Goal: Information Seeking & Learning: Learn about a topic

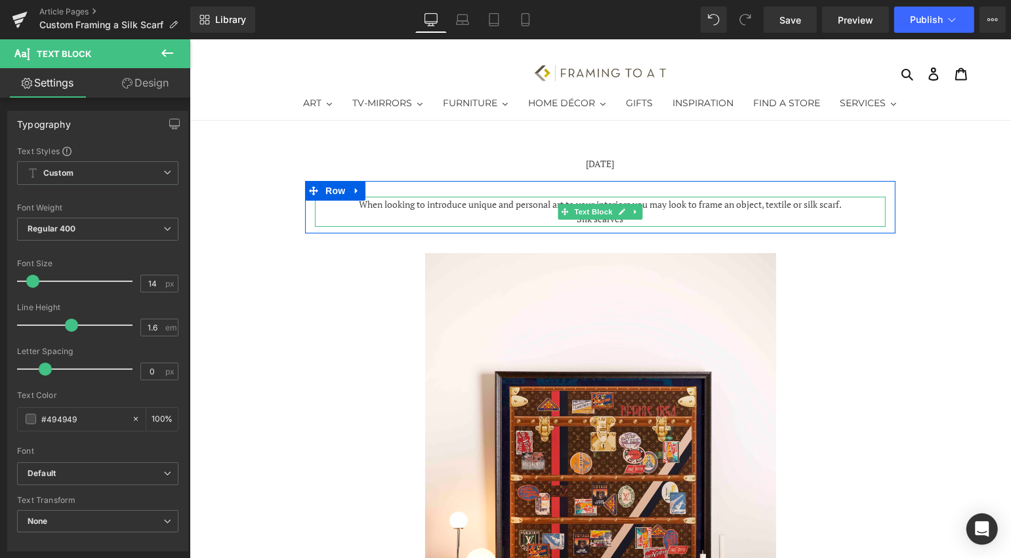
click at [661, 215] on div "Silk scarves" at bounding box center [599, 218] width 571 height 14
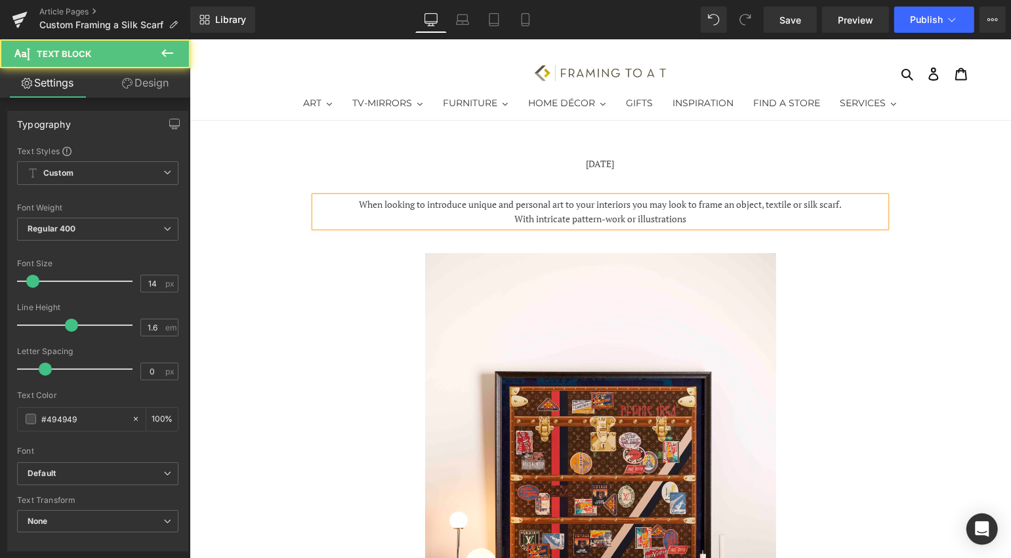
click at [713, 214] on div "With intricate pattern-work or illustrations" at bounding box center [599, 218] width 571 height 14
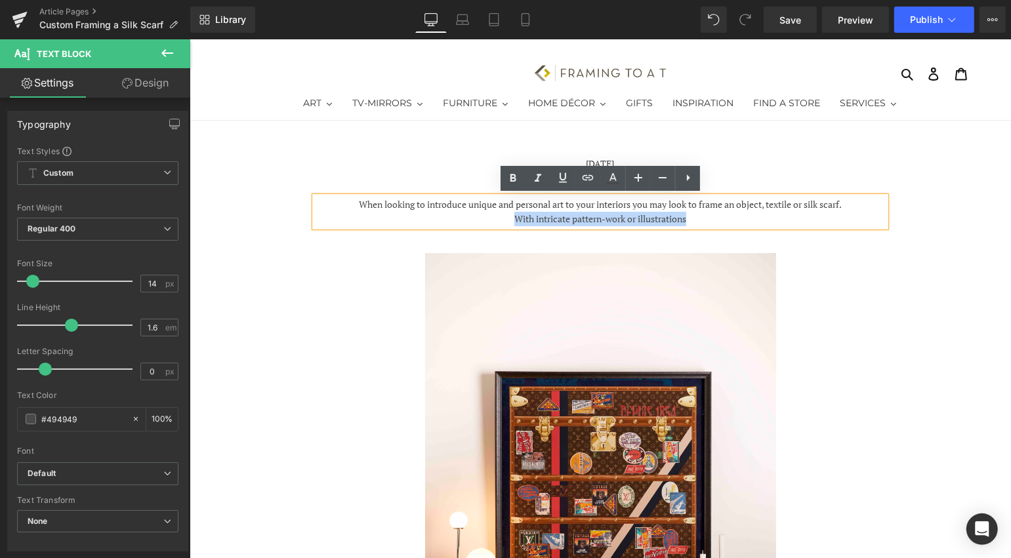
drag, startPoint x: 709, startPoint y: 220, endPoint x: 511, endPoint y: 222, distance: 197.5
click at [511, 222] on div "With intricate pattern-work or illustrations" at bounding box center [599, 218] width 571 height 14
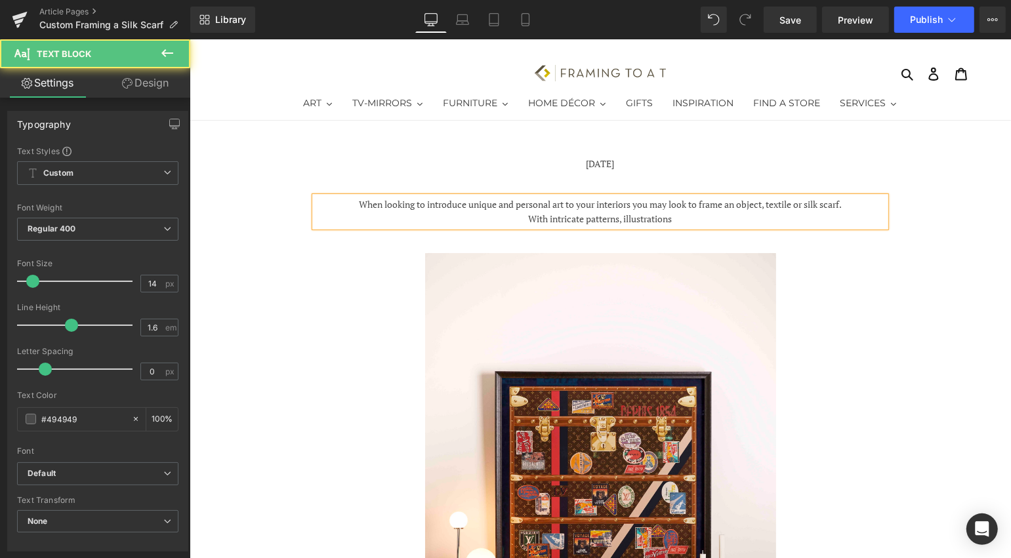
click at [623, 218] on div "With intricate patterns, illustrations" at bounding box center [599, 218] width 571 height 14
click at [693, 215] on div "With intricate patterns and illustrations" at bounding box center [599, 218] width 571 height 14
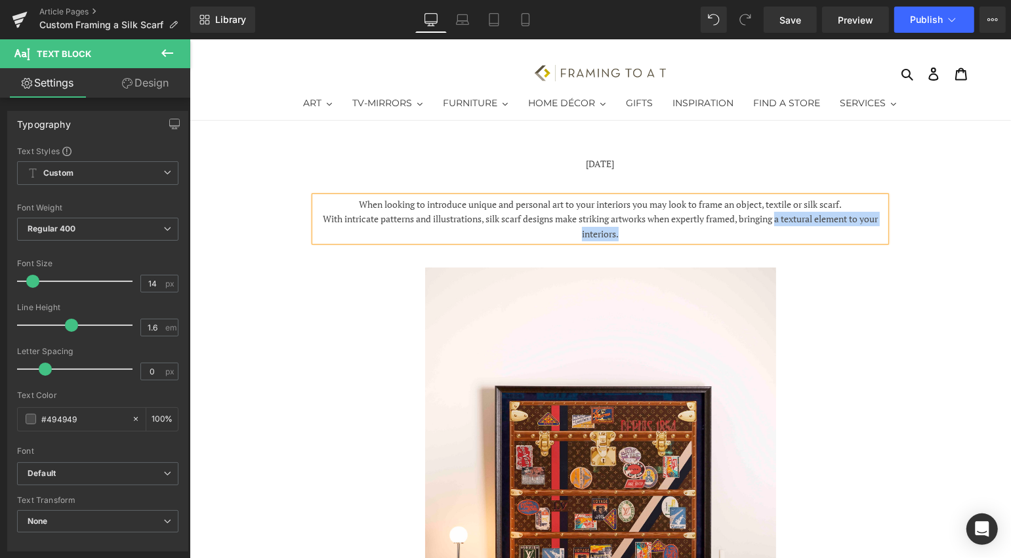
drag, startPoint x: 885, startPoint y: 217, endPoint x: 780, endPoint y: 217, distance: 105.6
click at [780, 217] on div "When looking to introduce unique and personal art to your interiors you may loo…" at bounding box center [599, 218] width 571 height 45
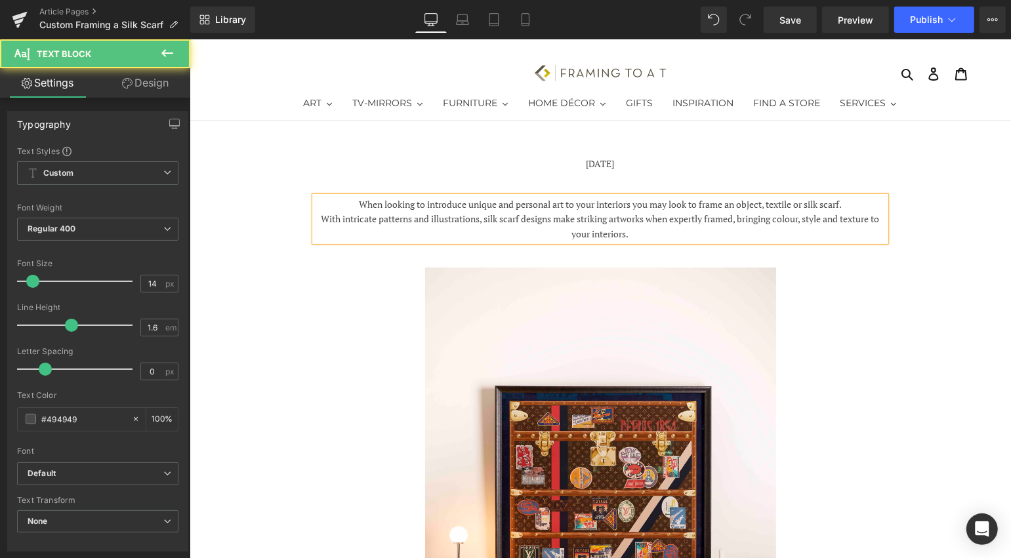
click at [875, 199] on div "When looking to introduce unique and personal art to your interiors you may loo…" at bounding box center [599, 218] width 571 height 45
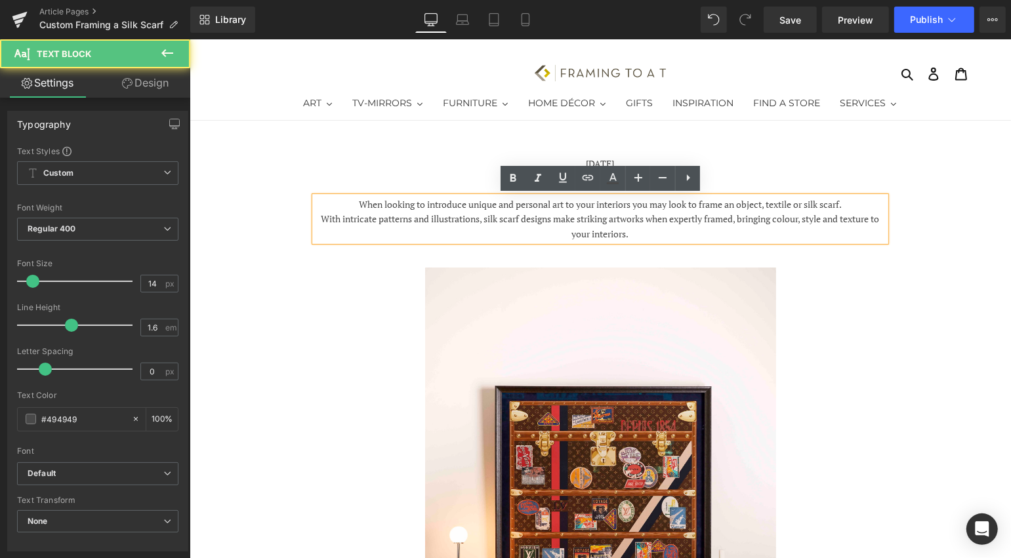
click at [701, 236] on div "With intricate patterns and illustrations, silk scarf designs make striking art…" at bounding box center [599, 226] width 571 height 30
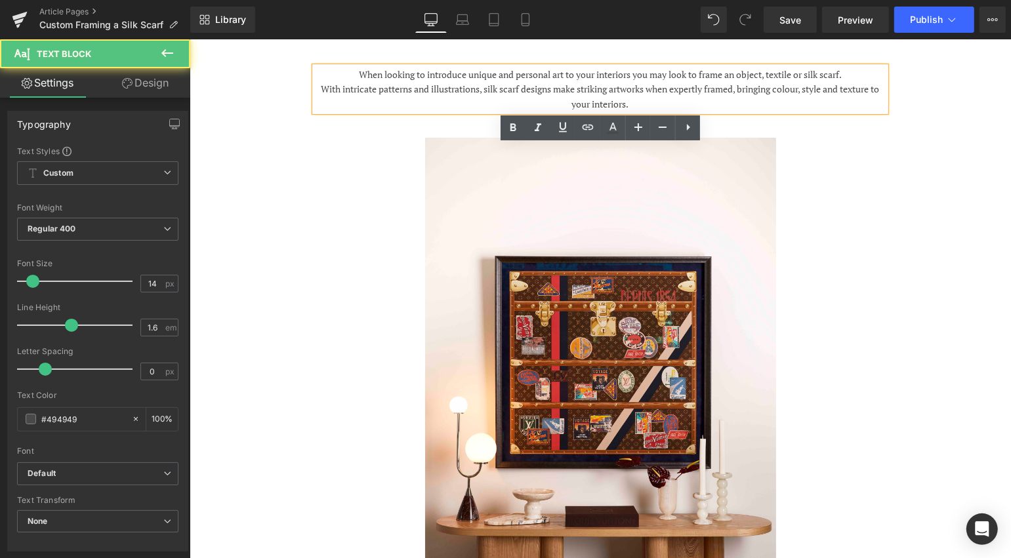
scroll to position [135, 0]
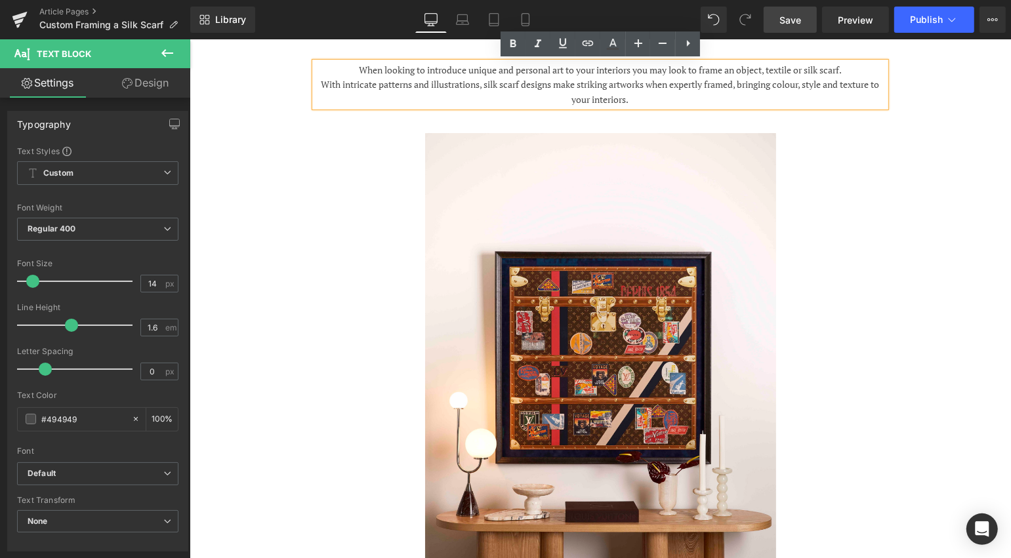
click at [789, 23] on span "Save" at bounding box center [791, 20] width 22 height 14
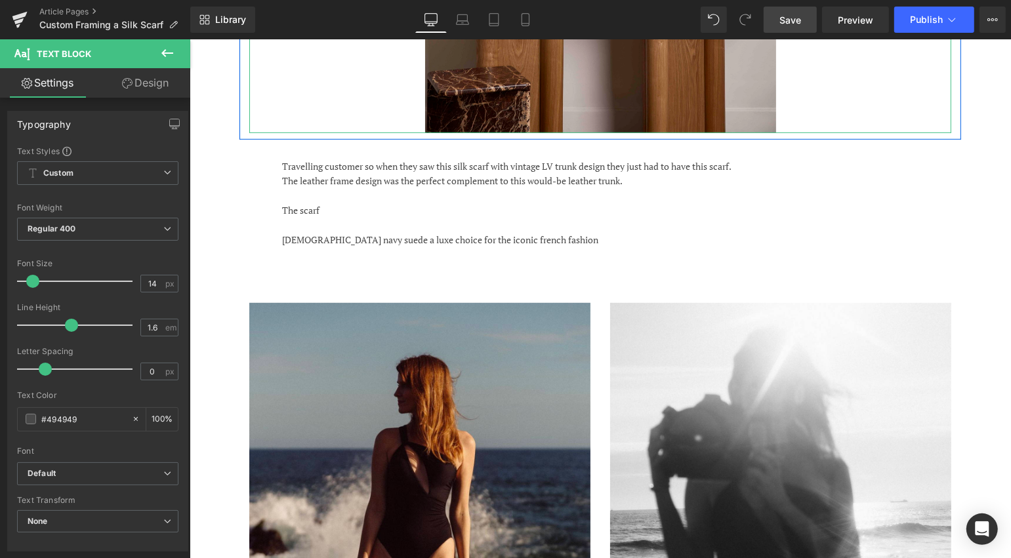
scroll to position [663, 0]
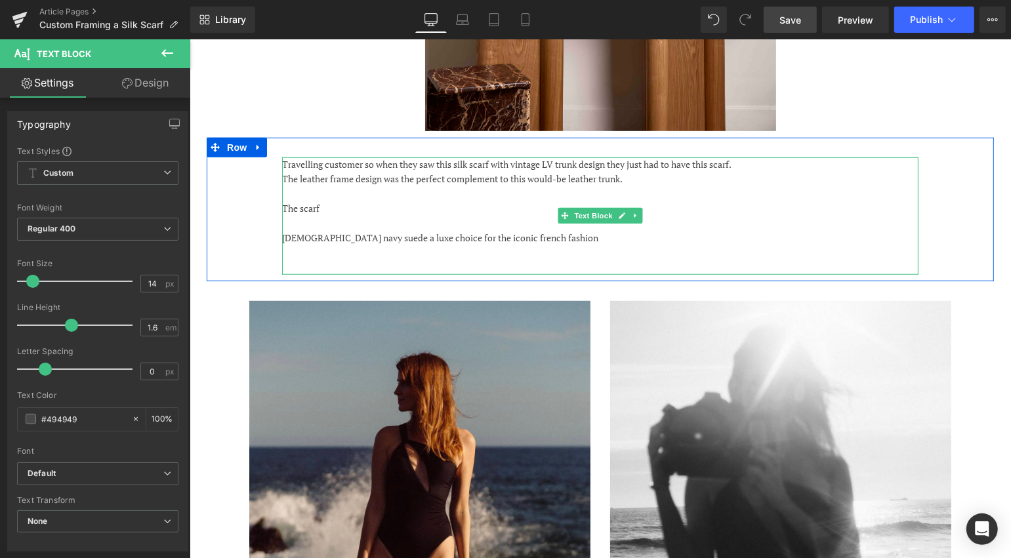
click at [419, 232] on p "[DEMOGRAPHIC_DATA] navy suede a luxe choice for the iconic french fashion" at bounding box center [599, 237] width 636 height 14
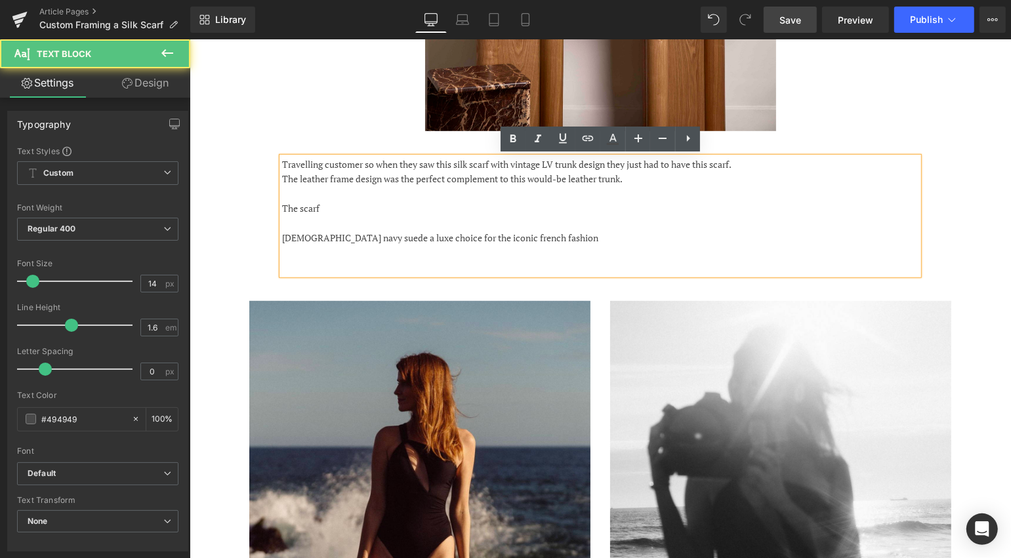
click at [394, 260] on p at bounding box center [599, 266] width 636 height 14
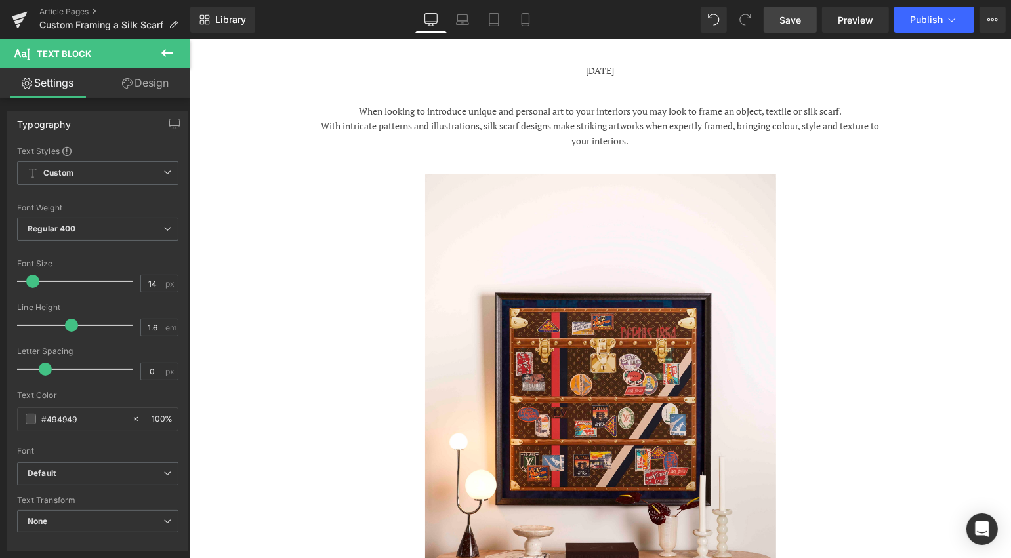
scroll to position [0, 0]
